Goal: Entertainment & Leisure: Consume media (video, audio)

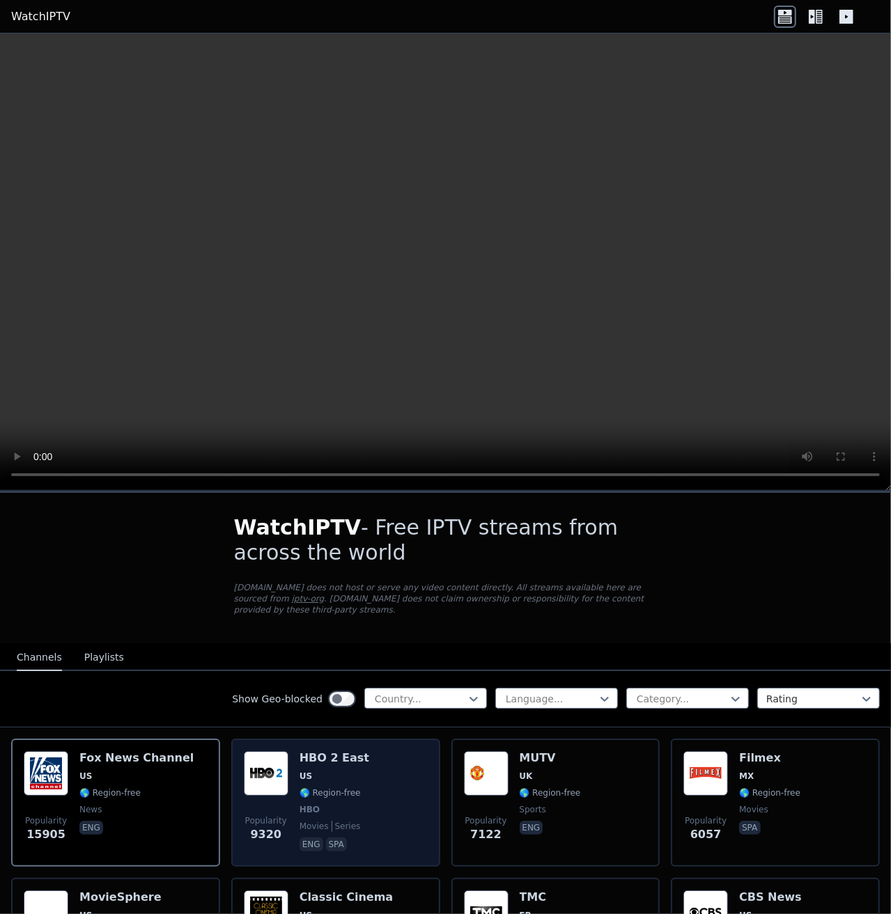
click at [329, 752] on h6 "HBO 2 East" at bounding box center [334, 758] width 70 height 14
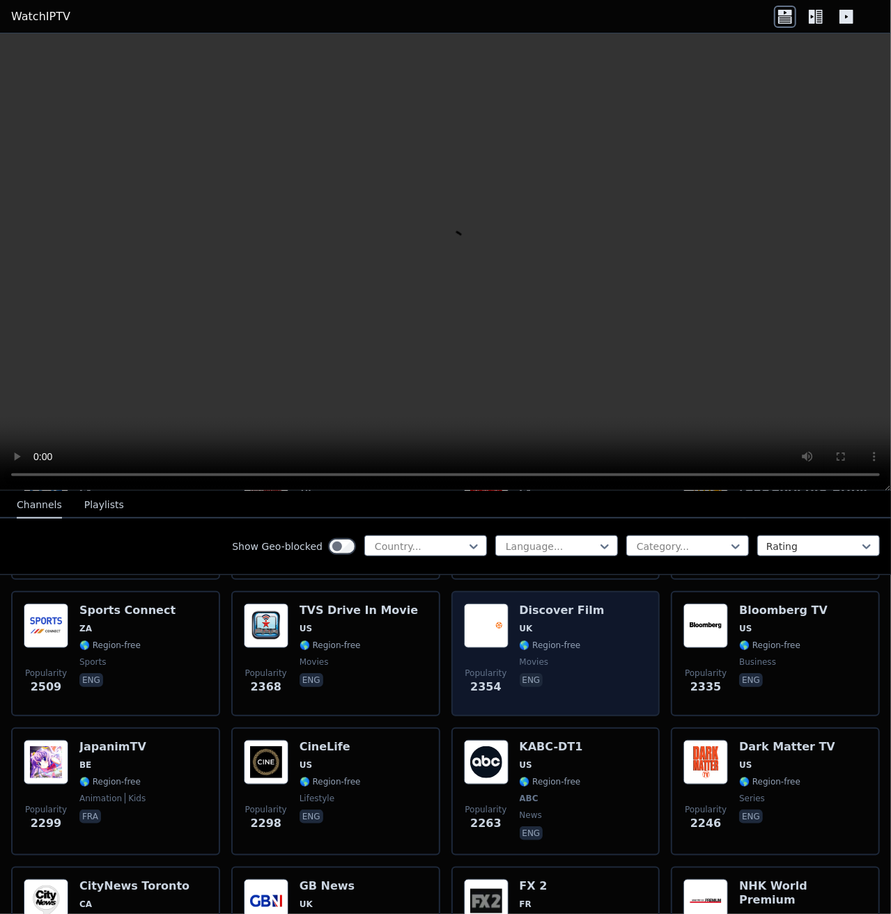
scroll to position [766, 0]
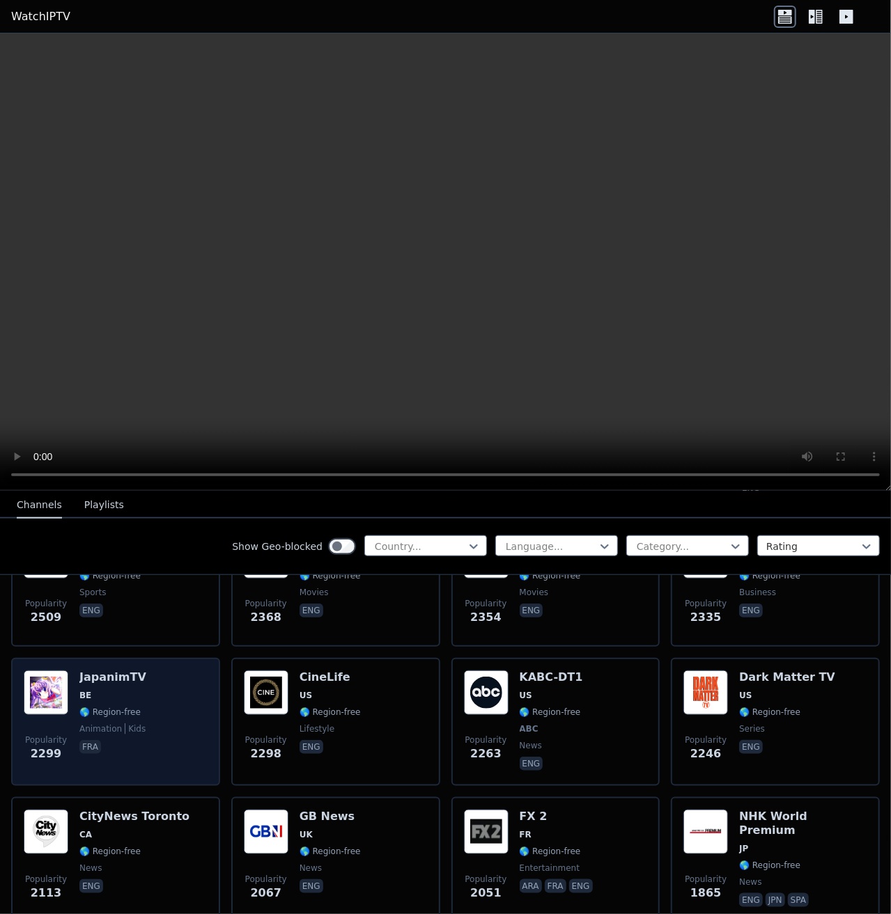
click at [42, 679] on img at bounding box center [46, 693] width 45 height 45
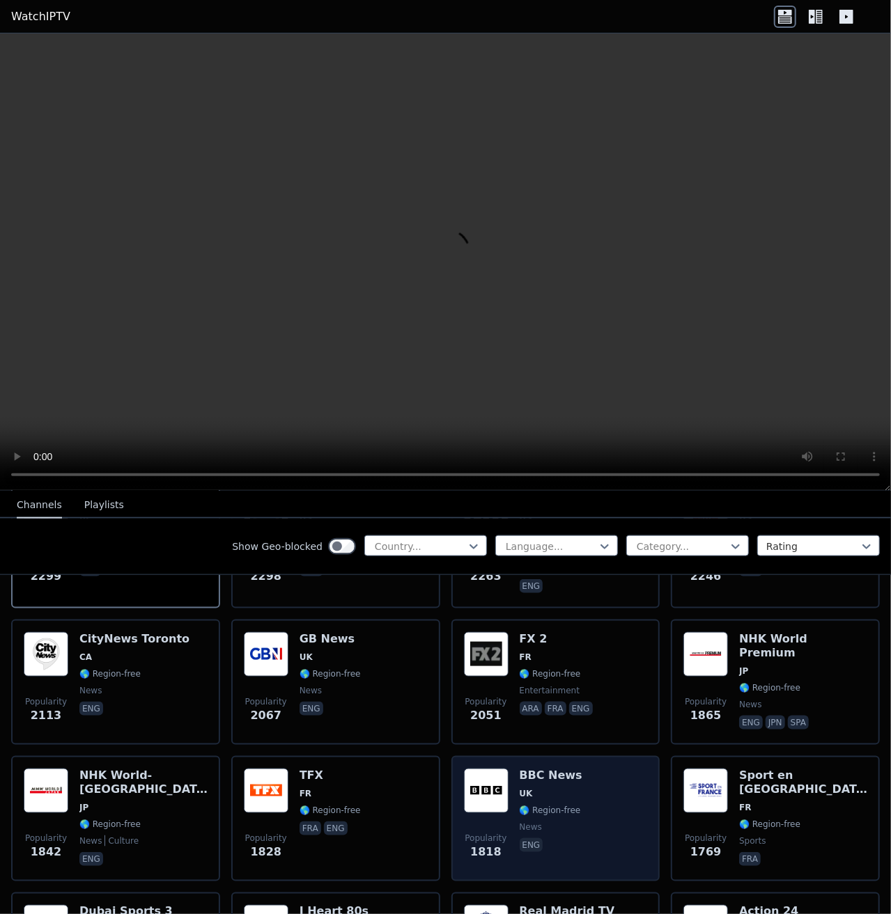
scroll to position [975, 0]
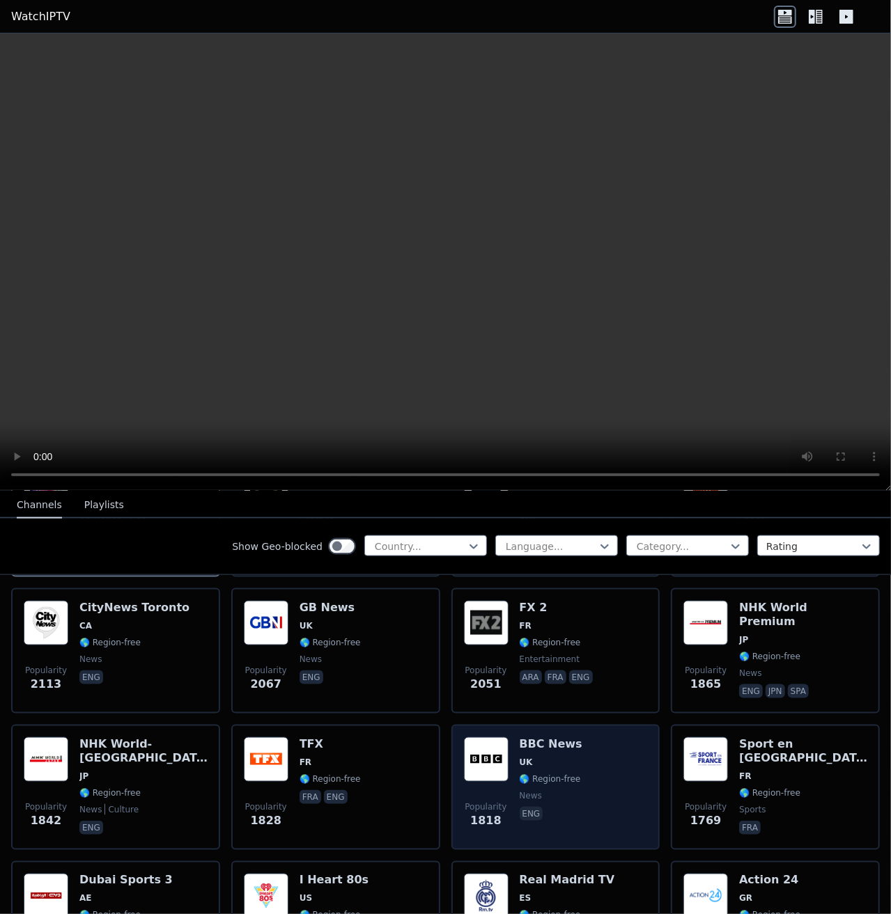
click at [496, 742] on img at bounding box center [486, 759] width 45 height 45
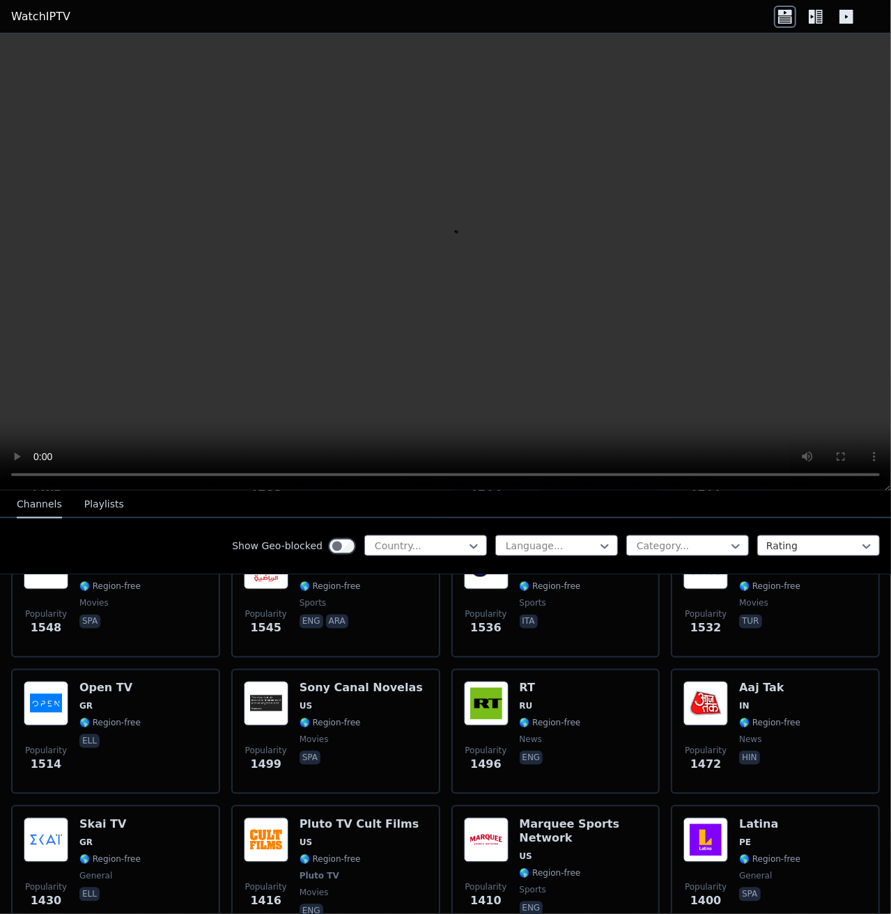
scroll to position [1462, 0]
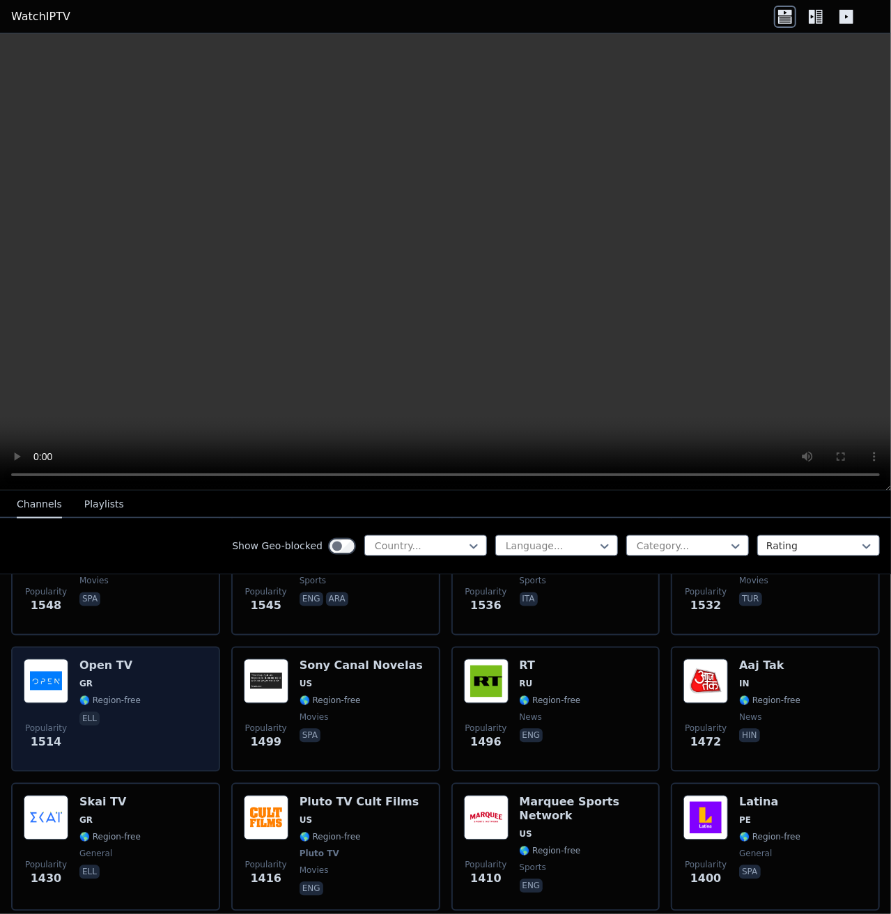
click at [97, 659] on h6 "Open TV" at bounding box center [109, 666] width 61 height 14
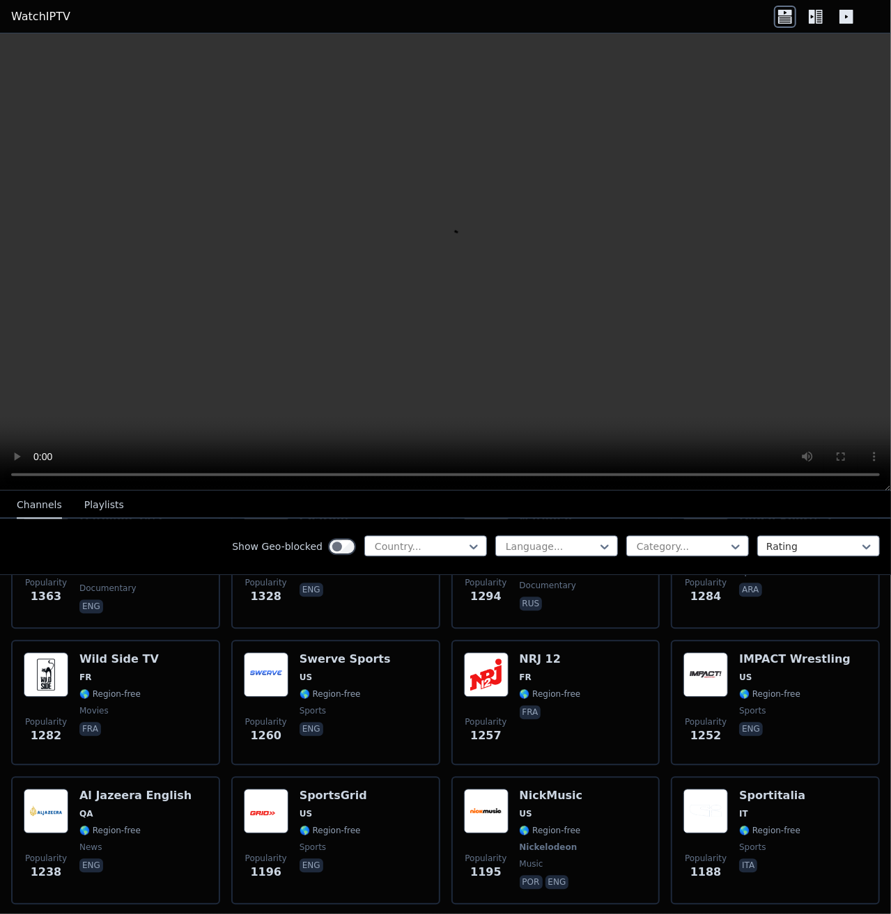
scroll to position [1950, 0]
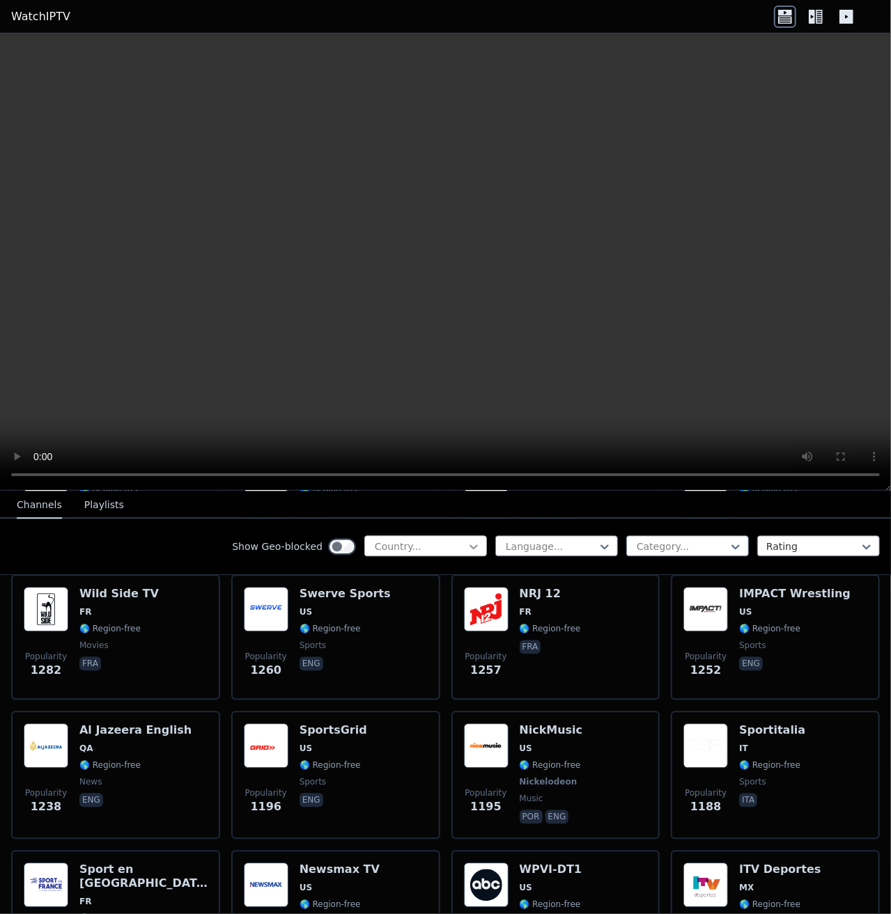
click at [467, 542] on icon at bounding box center [474, 547] width 14 height 14
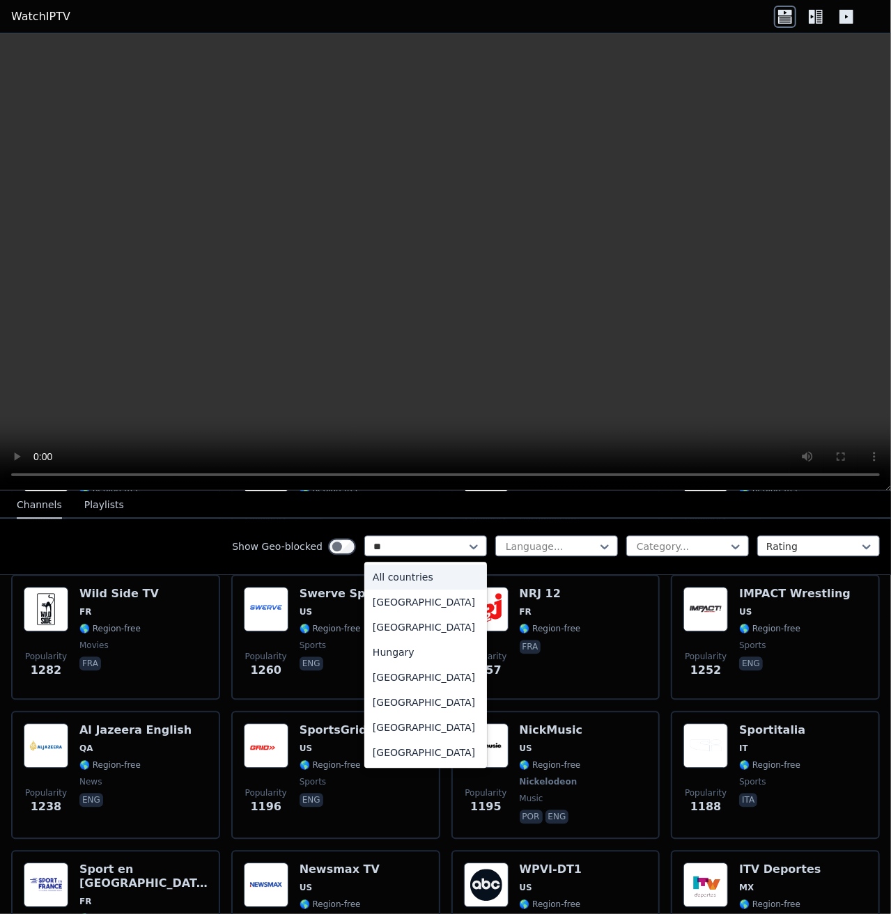
type input "***"
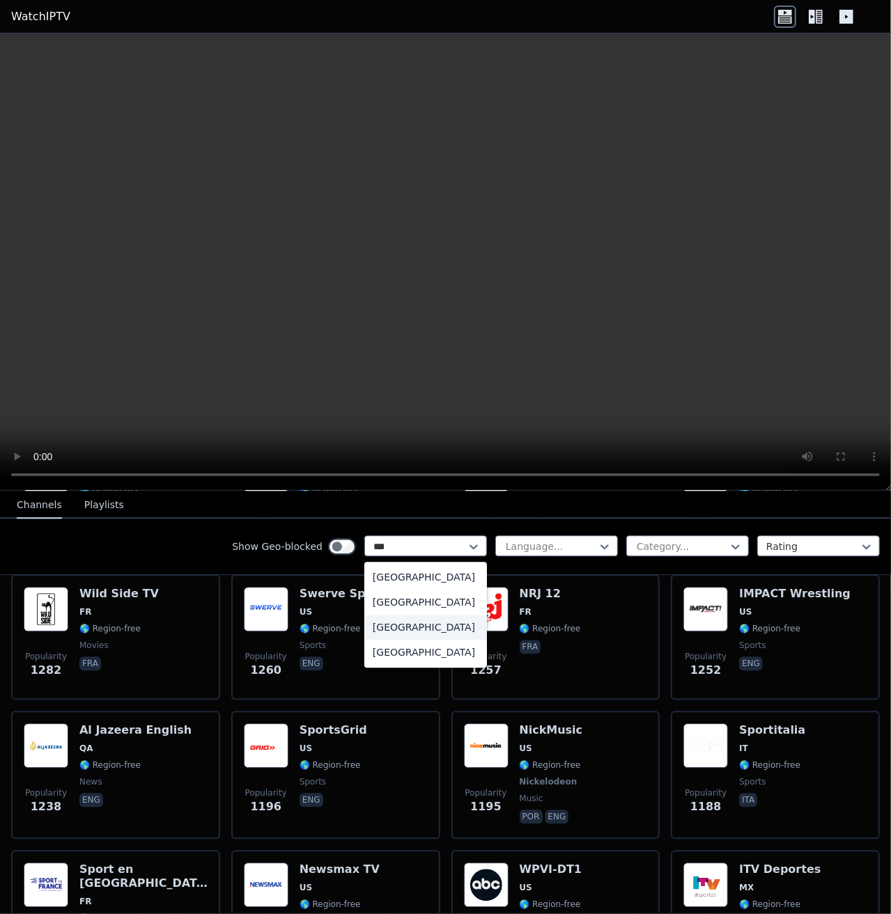
click at [421, 630] on div "[GEOGRAPHIC_DATA]" at bounding box center [425, 627] width 123 height 25
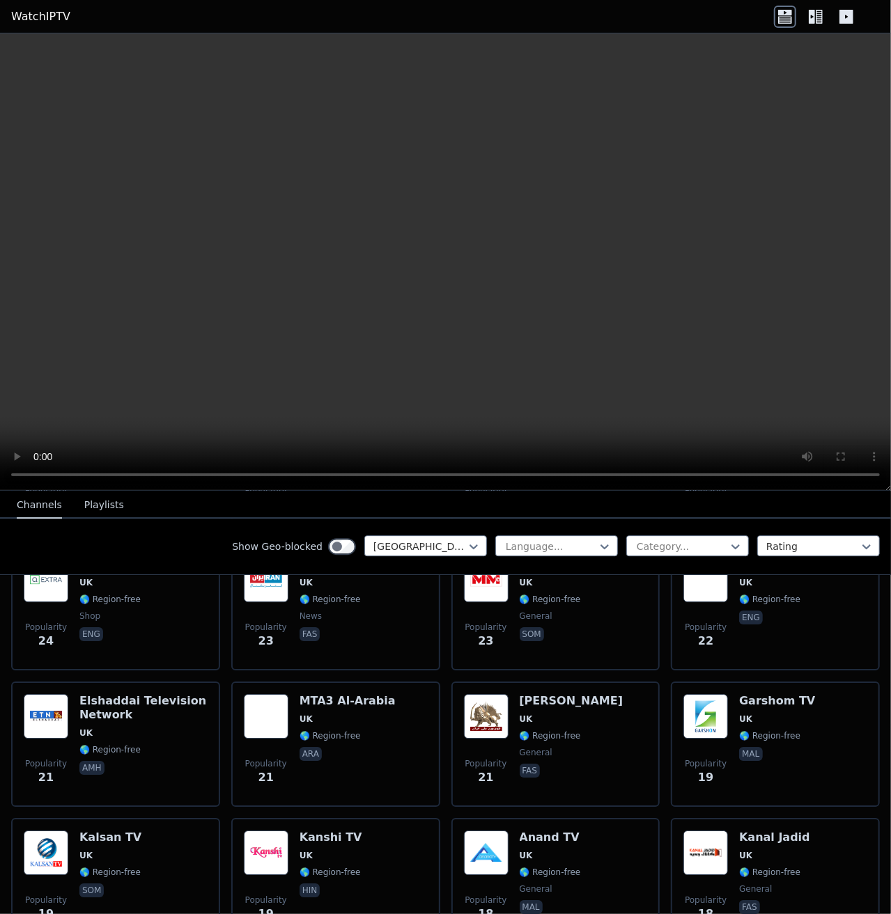
scroll to position [2455, 0]
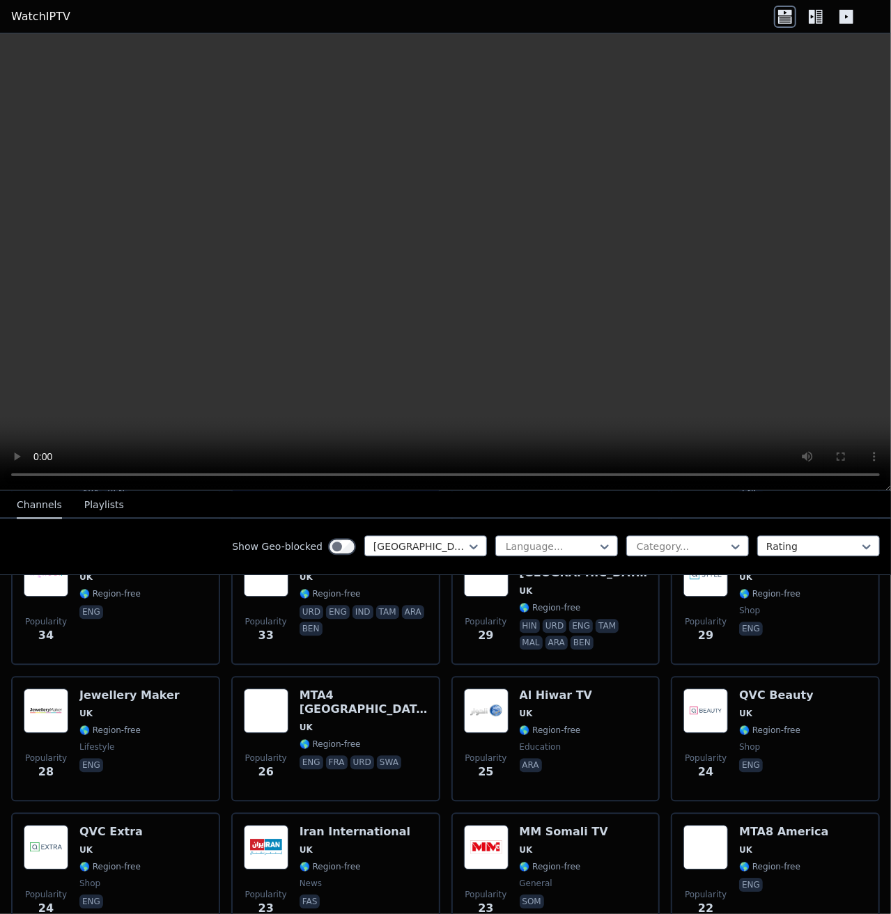
drag, startPoint x: 372, startPoint y: 776, endPoint x: 367, endPoint y: 605, distance: 171.4
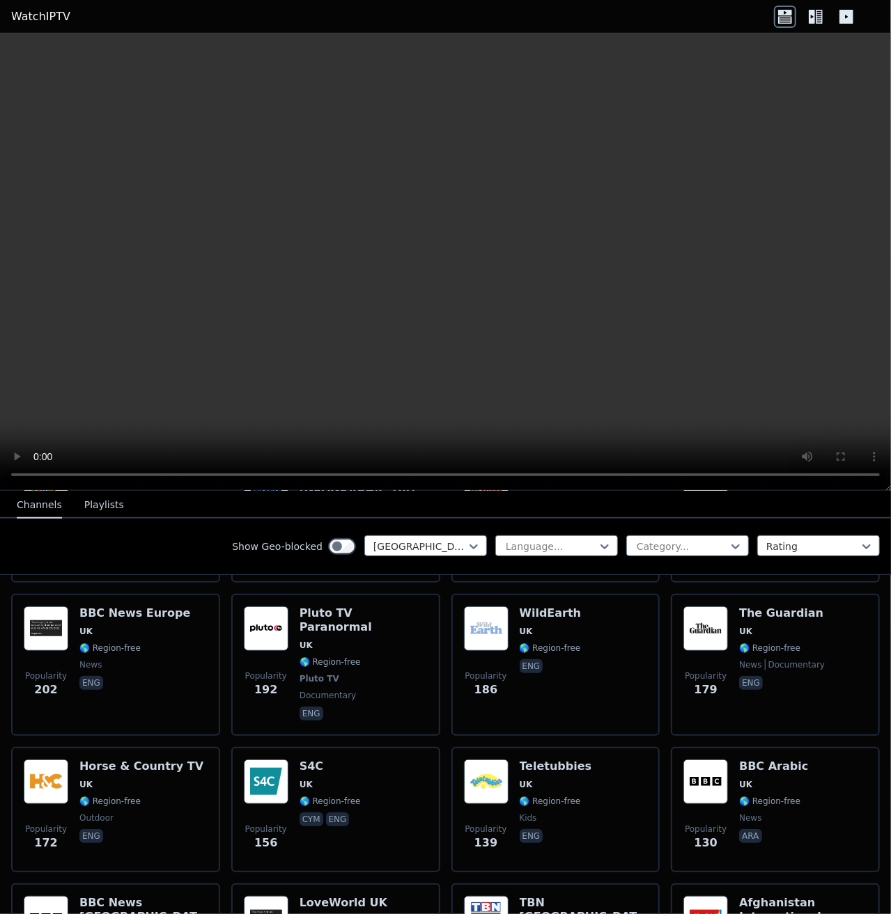
scroll to position [0, 0]
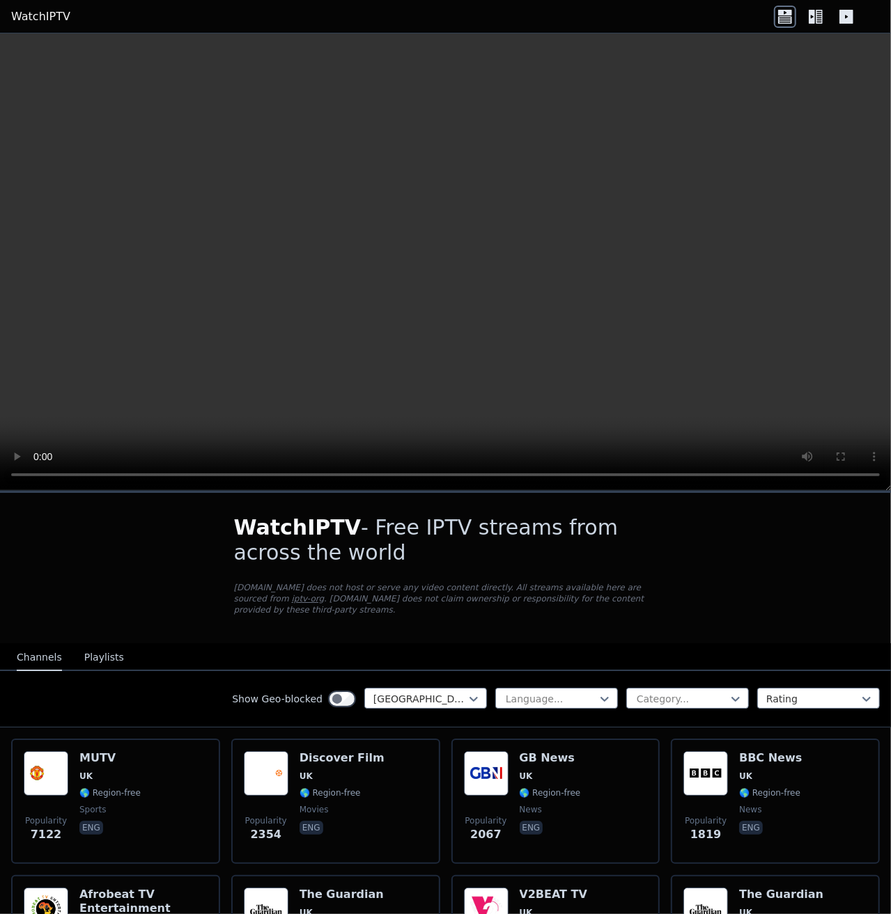
drag, startPoint x: 439, startPoint y: 676, endPoint x: 430, endPoint y: 357, distance: 319.0
